Goal: Participate in discussion: Engage in conversation with other users on a specific topic

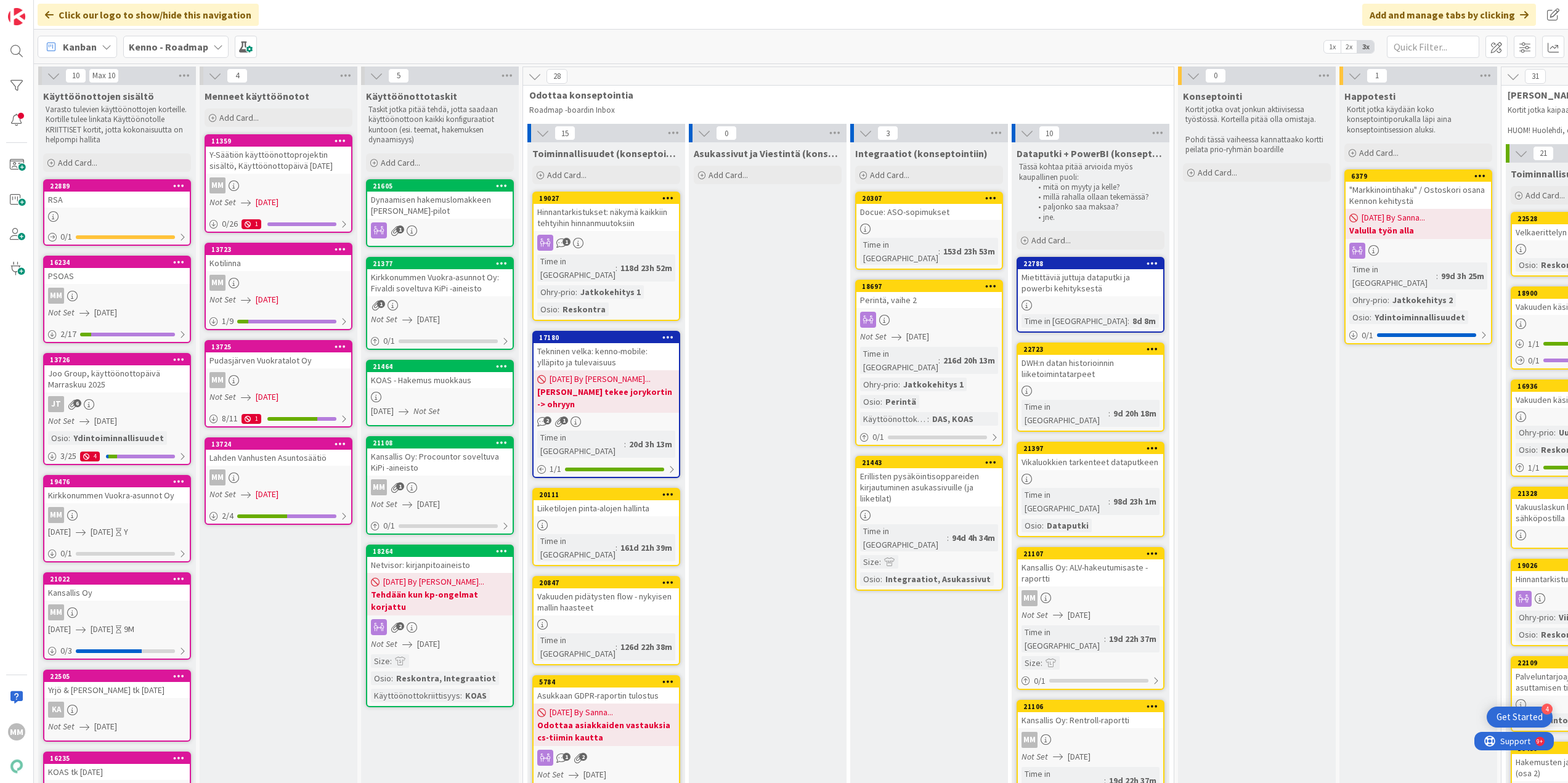
click at [82, 282] on div "PSOAS" at bounding box center [117, 276] width 145 height 16
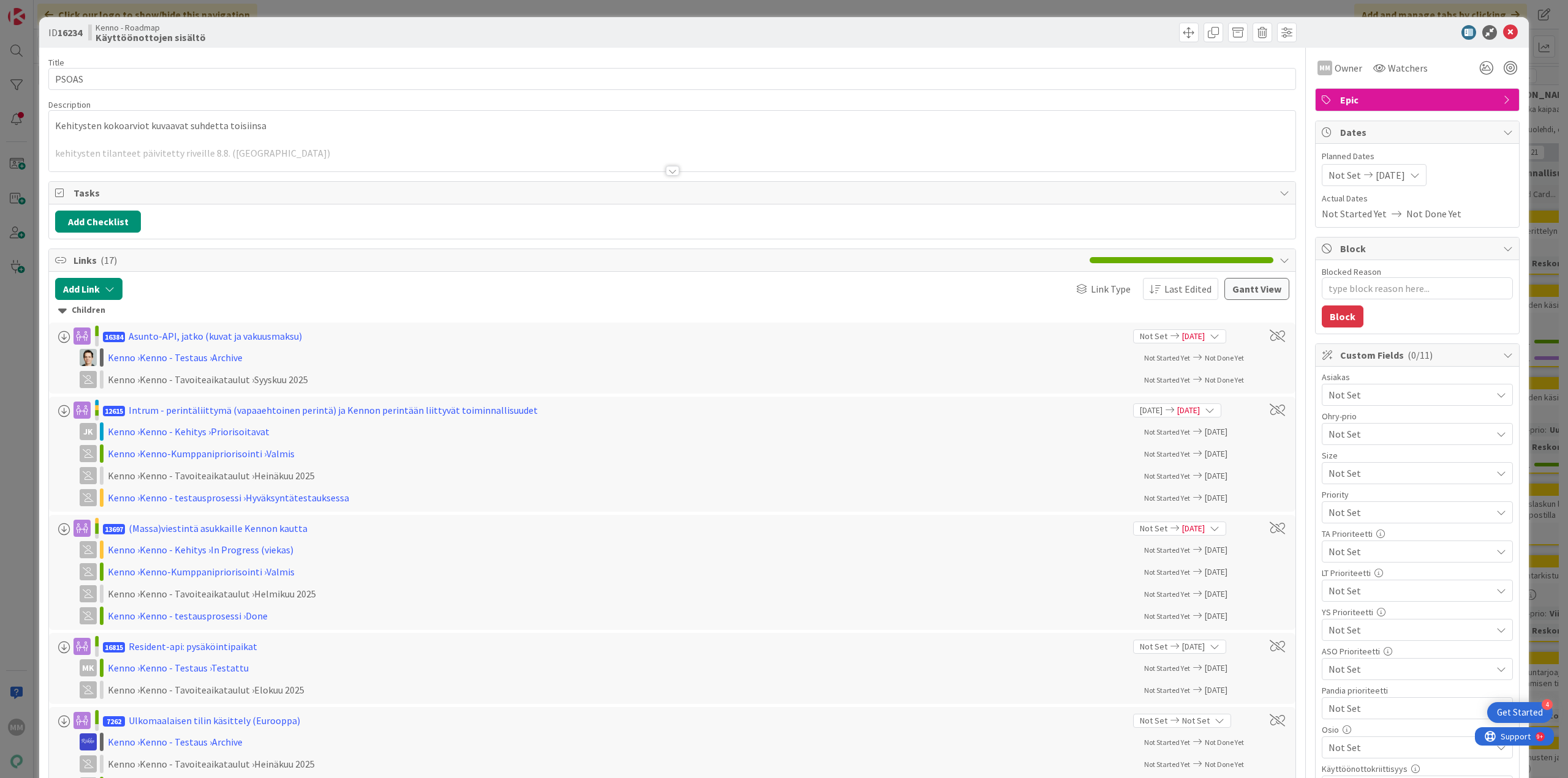
click at [666, 172] on div at bounding box center [673, 171] width 14 height 10
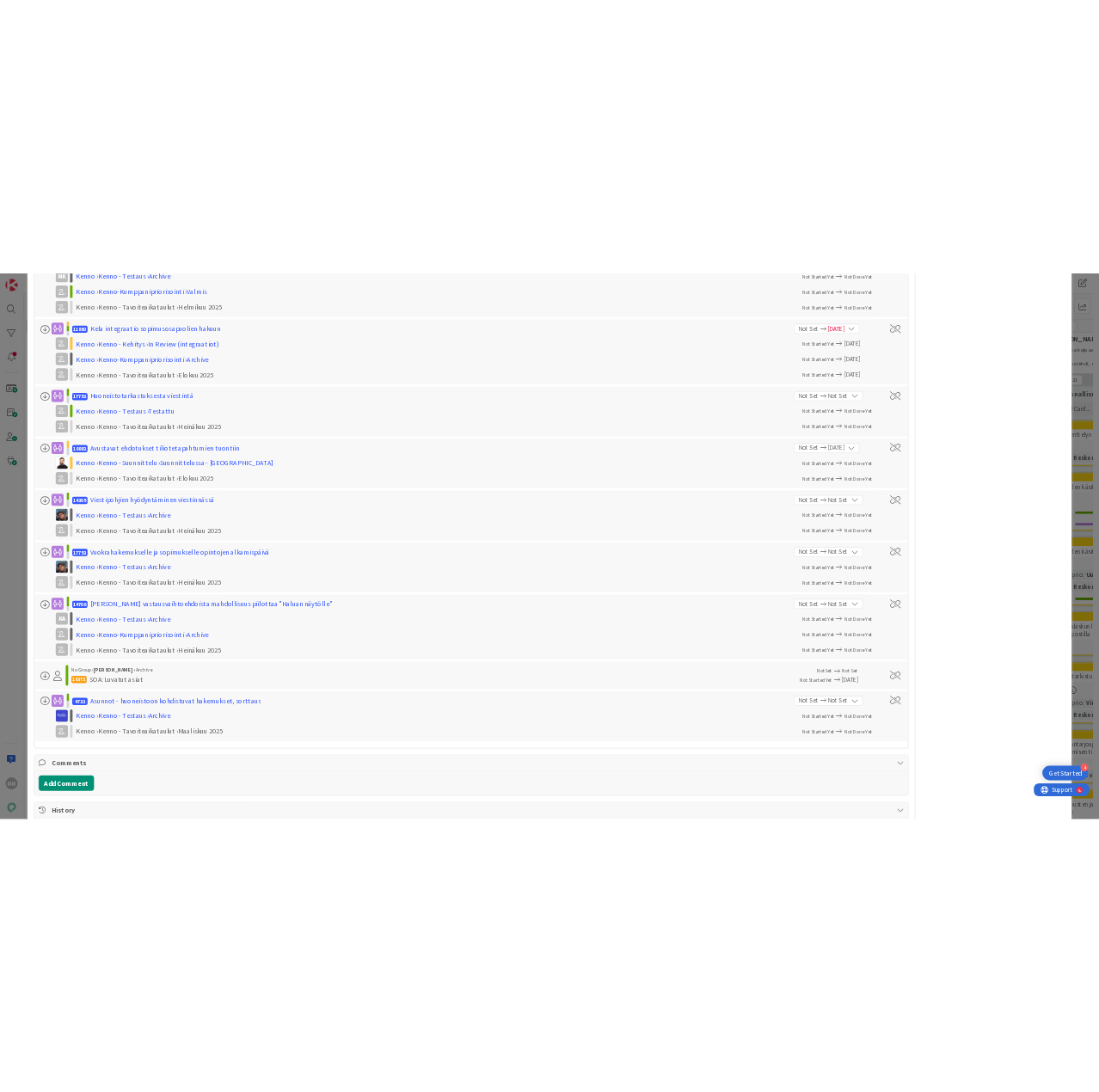
scroll to position [3354, 0]
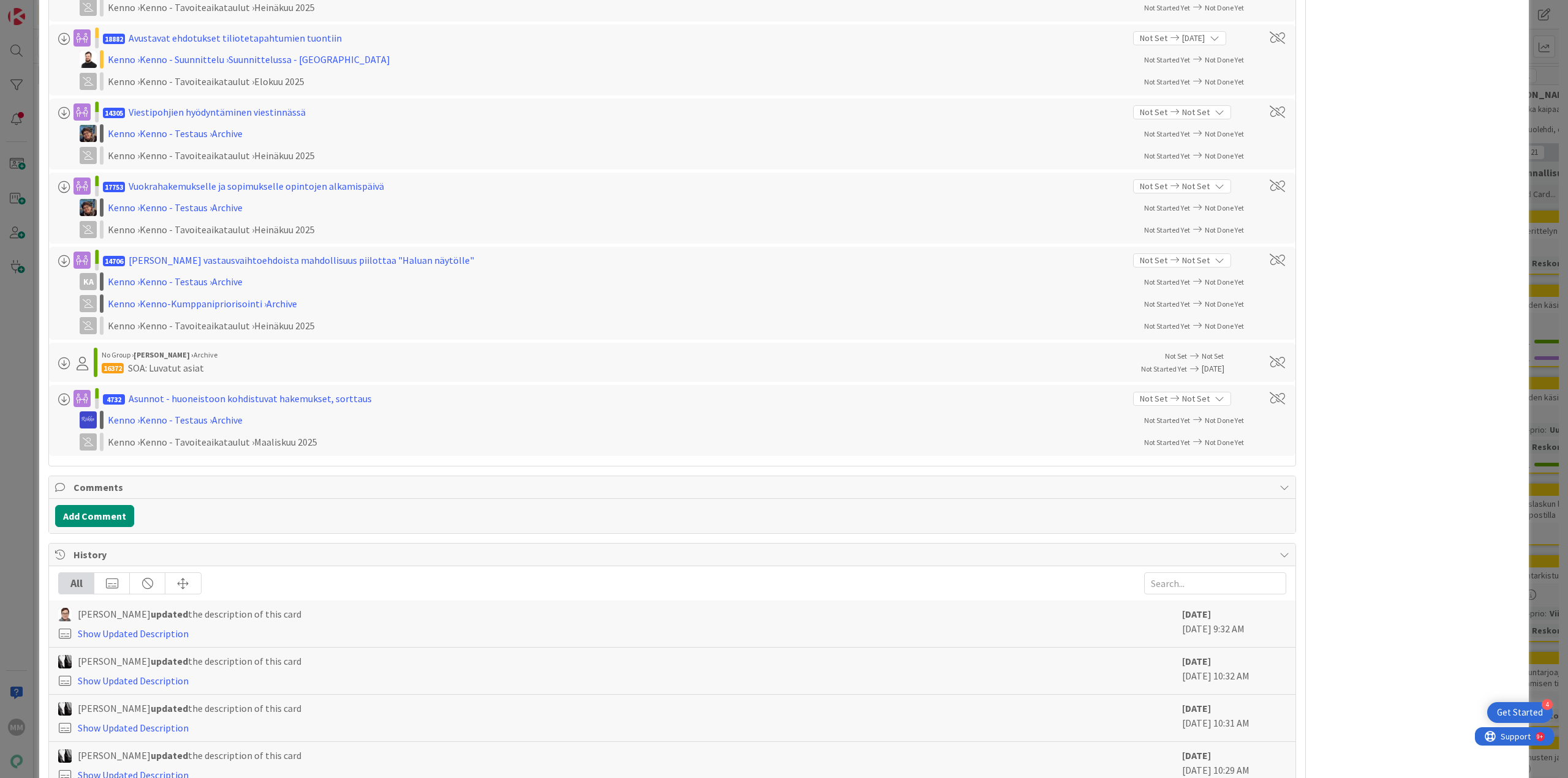
type textarea "x"
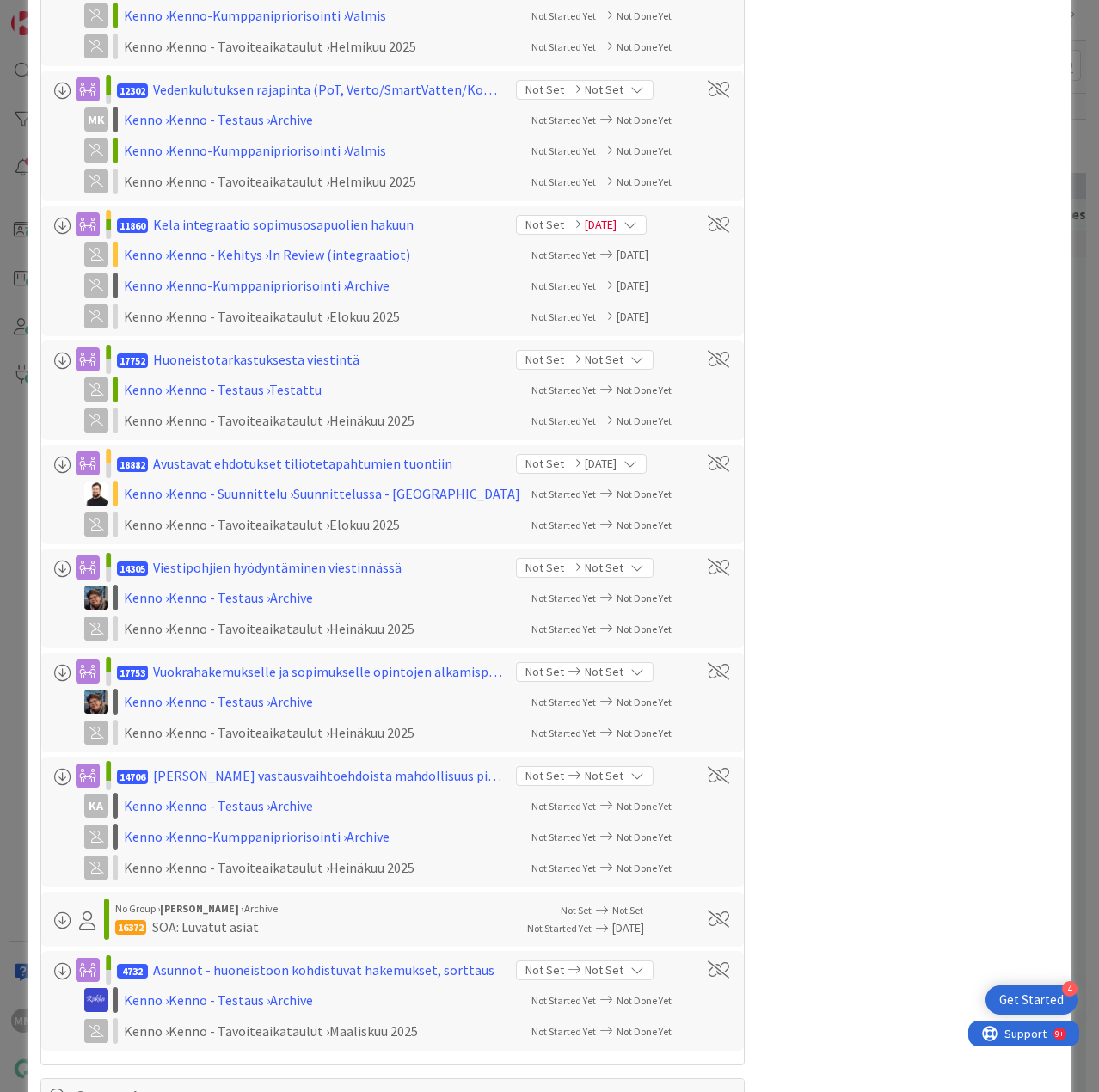
scroll to position [3745, 0]
